Goal: Task Accomplishment & Management: Manage account settings

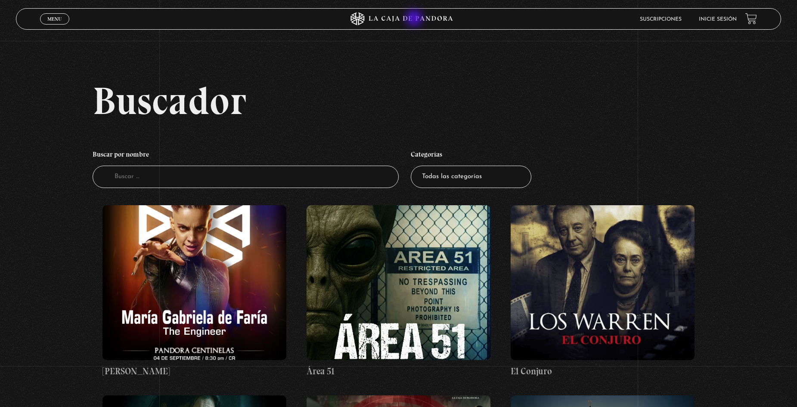
click at [418, 19] on icon at bounding box center [398, 18] width 239 height 13
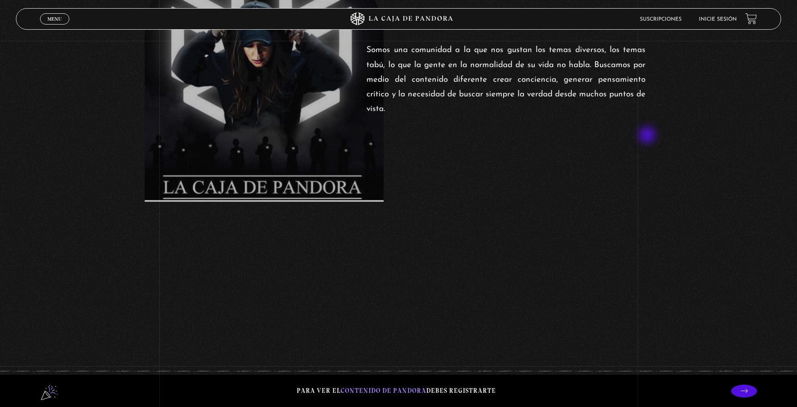
scroll to position [387, 0]
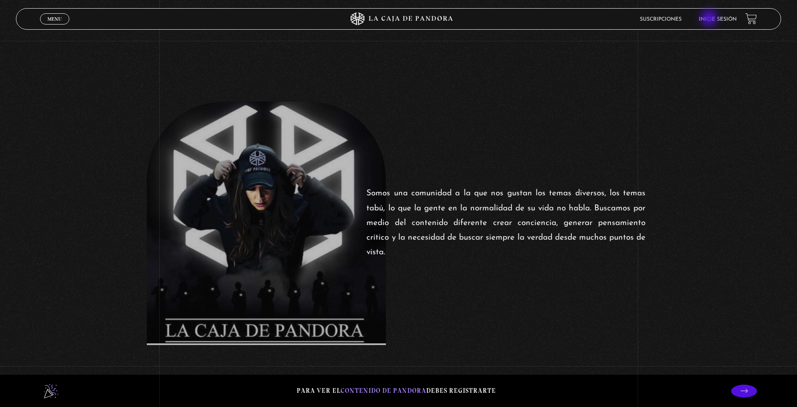
click at [713, 19] on link "Inicie sesión" at bounding box center [717, 19] width 38 height 5
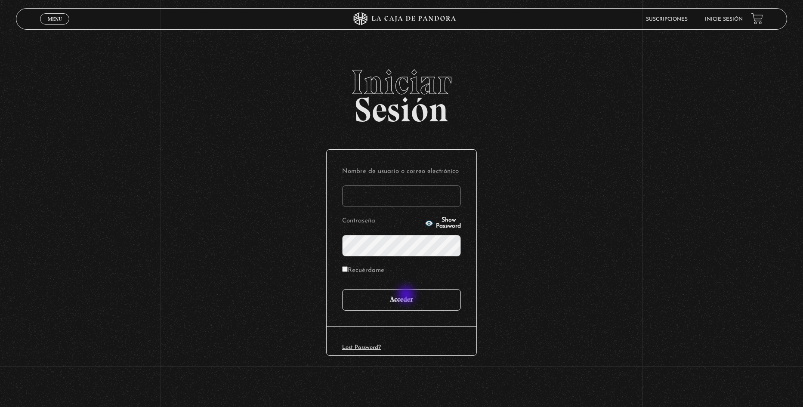
type input "[EMAIL_ADDRESS][DOMAIN_NAME]"
click at [410, 310] on input "Acceder" at bounding box center [401, 300] width 119 height 22
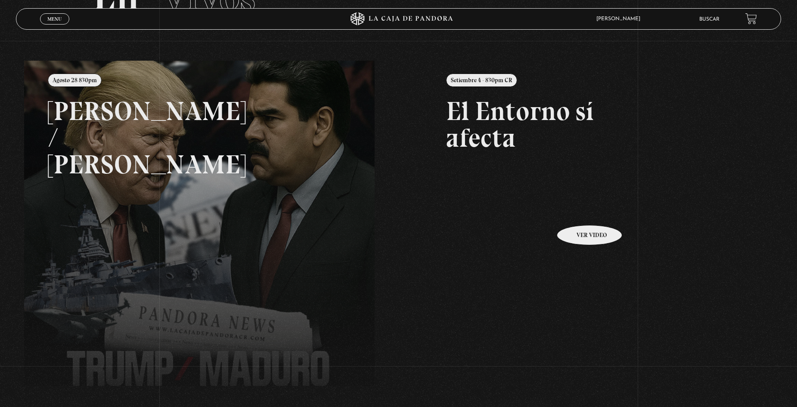
scroll to position [86, 0]
